Goal: Complete application form

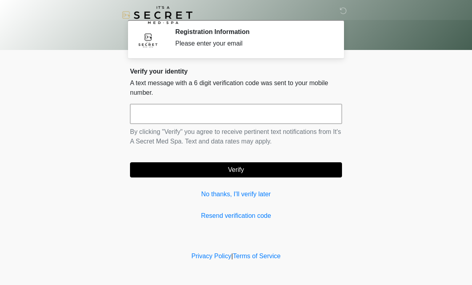
click at [235, 121] on input "text" at bounding box center [236, 114] width 212 height 20
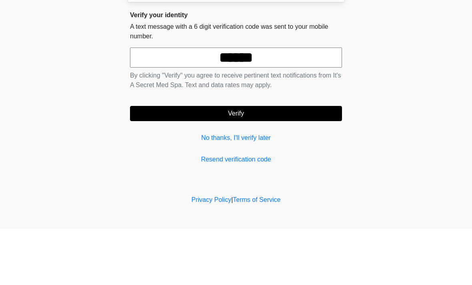
type input "******"
click at [424, 89] on body "‎ ‎ Registration Information Please enter your email Please connect to Wi-Fi no…" at bounding box center [236, 142] width 472 height 285
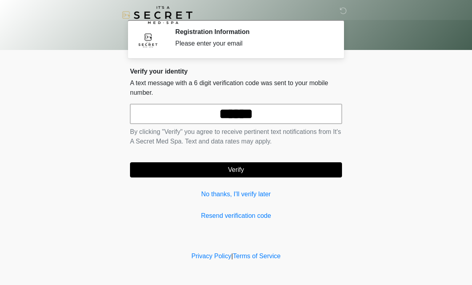
click at [289, 173] on button "Verify" at bounding box center [236, 169] width 212 height 15
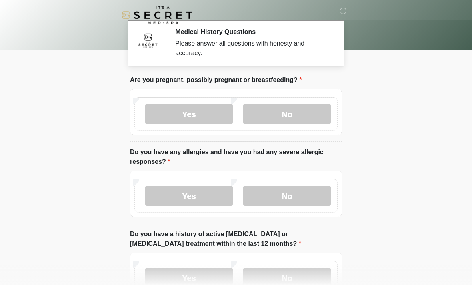
click at [307, 113] on label "No" at bounding box center [287, 114] width 88 height 20
click at [212, 191] on label "Yes" at bounding box center [189, 196] width 88 height 20
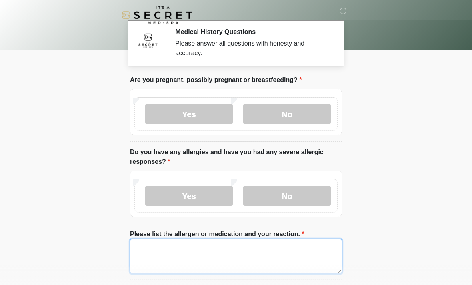
click at [210, 248] on textarea "Please list the allergen or medication and your reaction." at bounding box center [236, 256] width 212 height 34
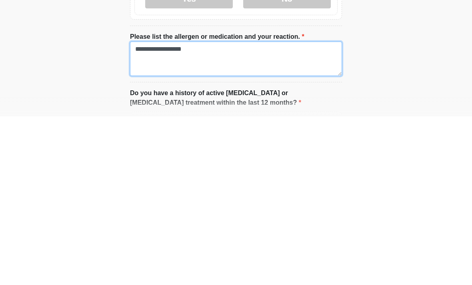
type textarea "**********"
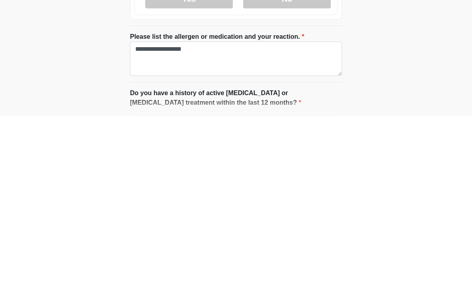
click at [443, 80] on body "‎ ‎ Medical History Questions Please answer all questions with honesty and accu…" at bounding box center [236, 113] width 472 height 285
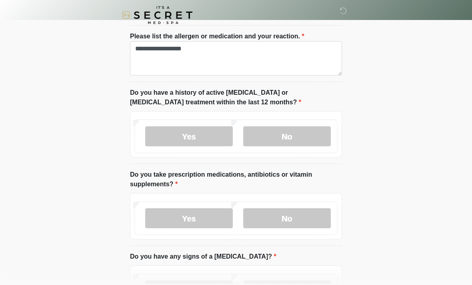
click at [310, 143] on label "No" at bounding box center [287, 136] width 88 height 20
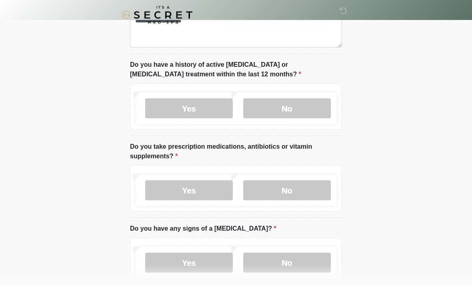
scroll to position [226, 0]
click at [317, 195] on label "No" at bounding box center [287, 190] width 88 height 20
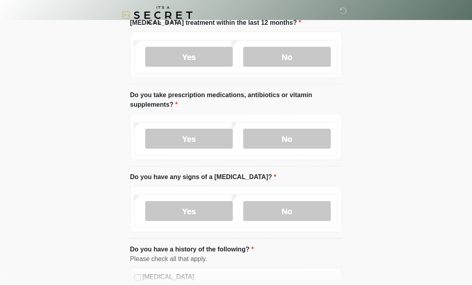
click at [317, 212] on label "No" at bounding box center [287, 211] width 88 height 20
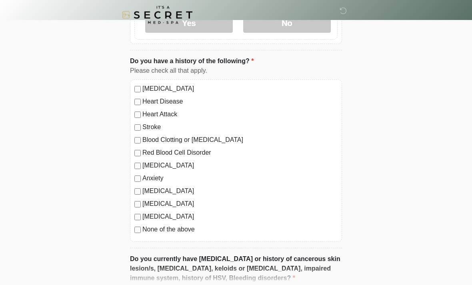
scroll to position [466, 0]
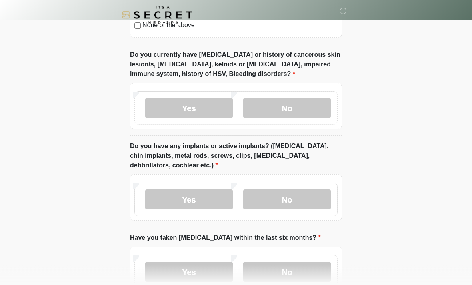
click at [311, 114] on label "No" at bounding box center [287, 108] width 88 height 20
click at [316, 207] on label "No" at bounding box center [287, 199] width 88 height 20
click at [295, 271] on label "No" at bounding box center [287, 272] width 88 height 20
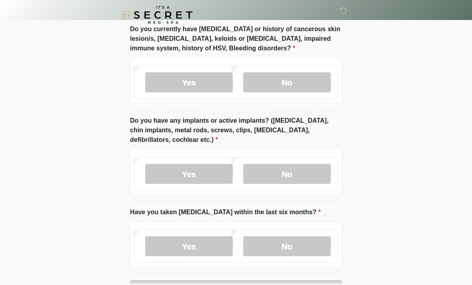
scroll to position [721, 0]
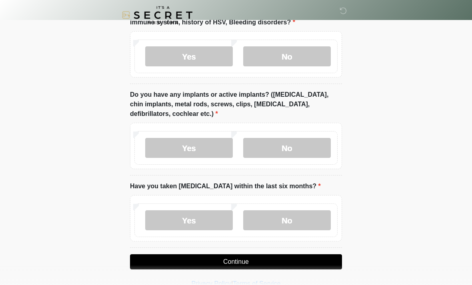
click at [294, 260] on button "Continue" at bounding box center [236, 261] width 212 height 15
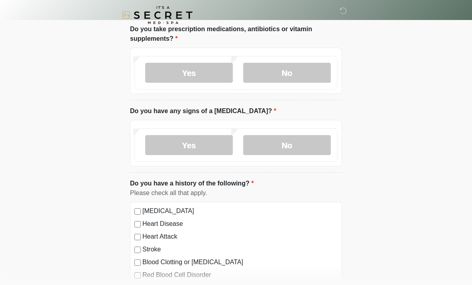
scroll to position [0, 0]
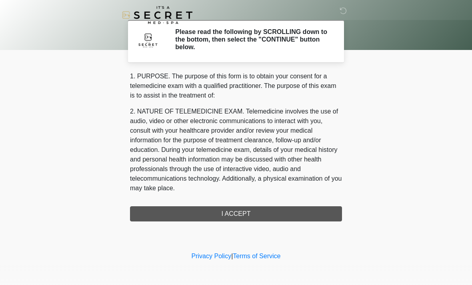
click at [298, 212] on div "1. PURPOSE. The purpose of this form is to obtain your consent for a telemedici…" at bounding box center [236, 147] width 212 height 150
click at [253, 213] on div "1. PURPOSE. The purpose of this form is to obtain your consent for a telemedici…" at bounding box center [236, 147] width 212 height 150
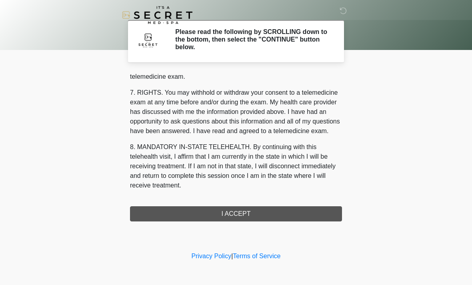
scroll to position [339, 0]
click at [255, 213] on button "I ACCEPT" at bounding box center [236, 213] width 212 height 15
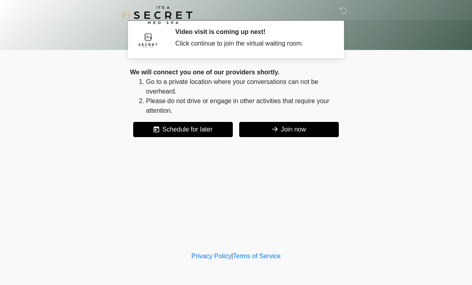
click at [319, 132] on button "Join now" at bounding box center [289, 129] width 100 height 15
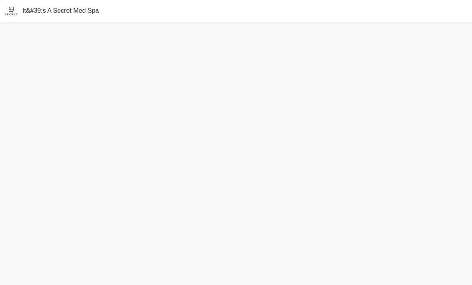
scroll to position [26, 0]
